Goal: Transaction & Acquisition: Subscribe to service/newsletter

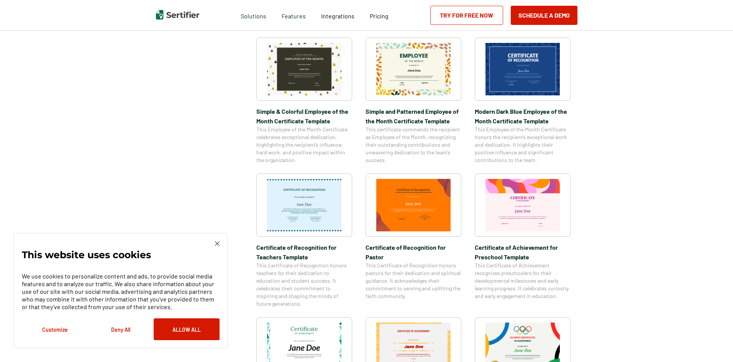
scroll to position [77, 0]
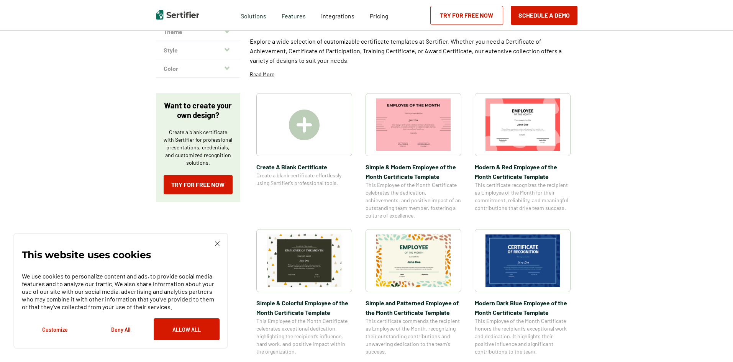
click at [215, 243] on img at bounding box center [217, 243] width 5 height 5
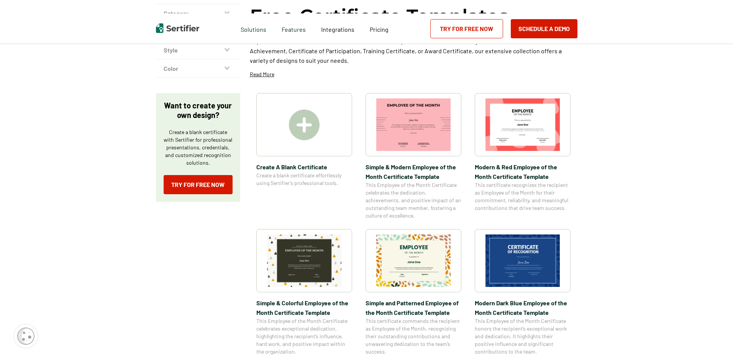
scroll to position [0, 0]
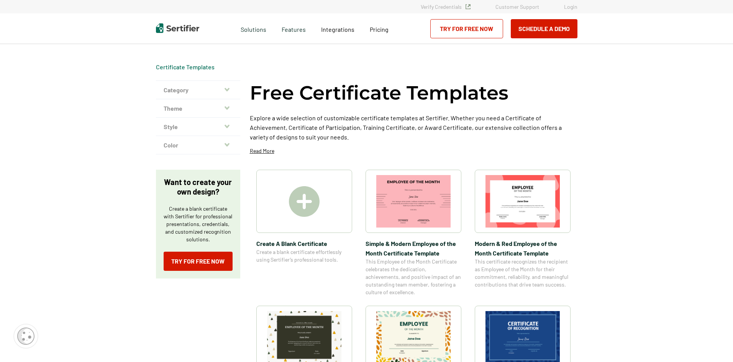
click at [481, 29] on link "Try for Free Now" at bounding box center [466, 28] width 73 height 19
